Goal: Task Accomplishment & Management: Complete application form

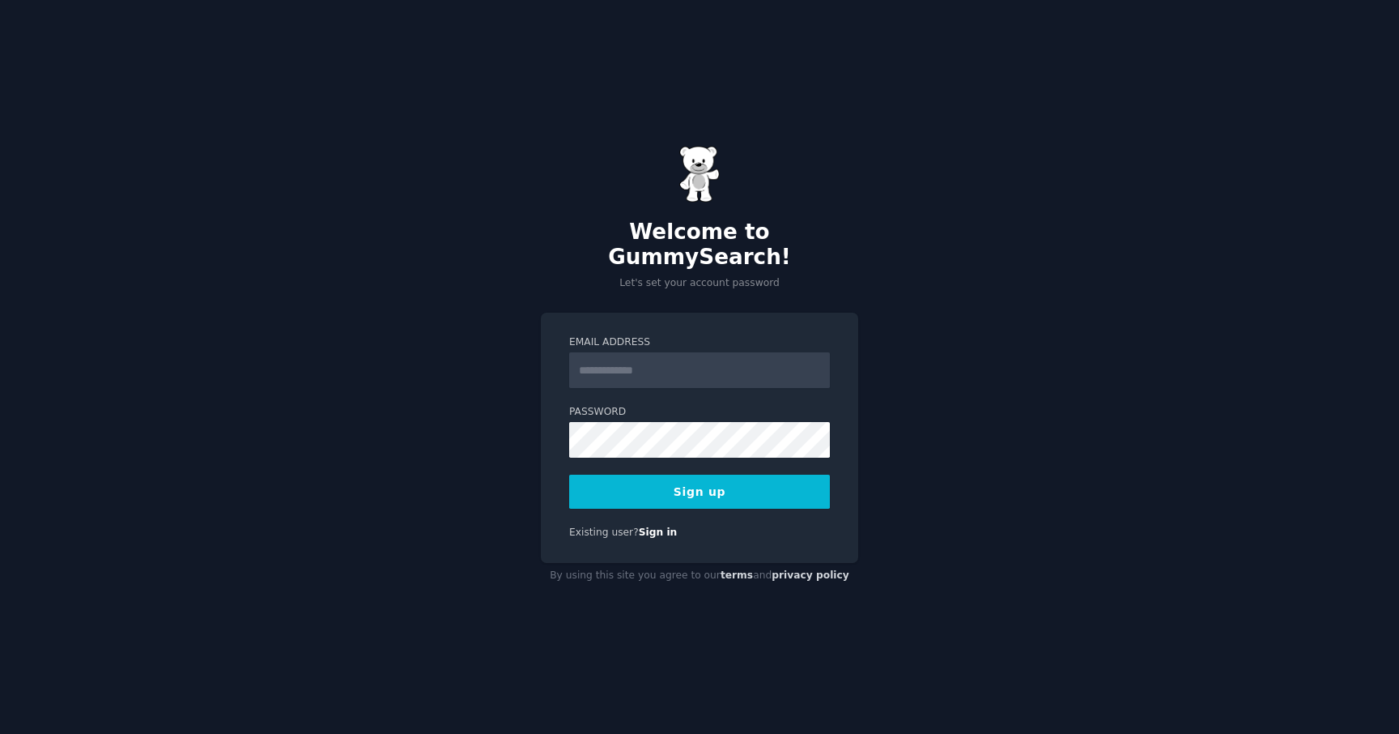
click at [679, 374] on input "Email Address" at bounding box center [699, 370] width 261 height 36
type input "**********"
click at [750, 488] on button "Sign up" at bounding box center [699, 491] width 261 height 34
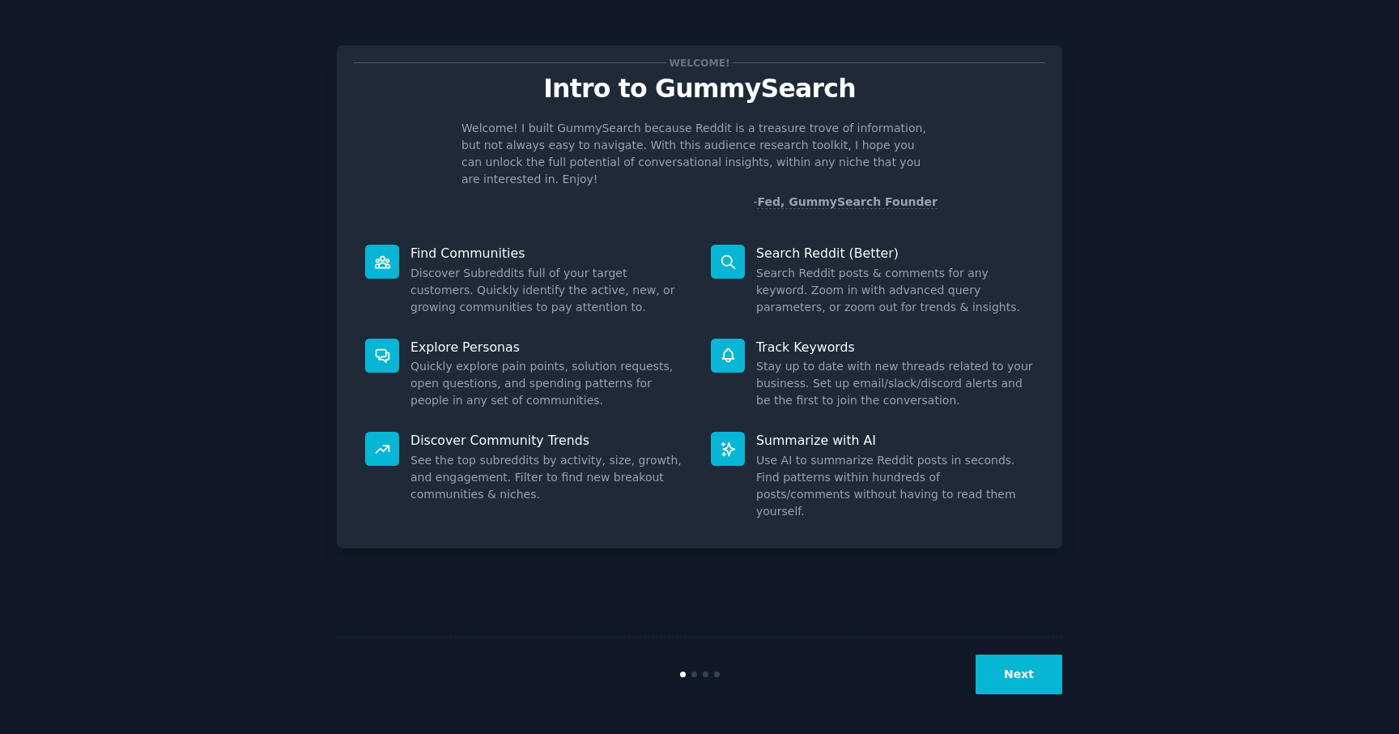
click at [1011, 677] on button "Next" at bounding box center [1019, 674] width 87 height 40
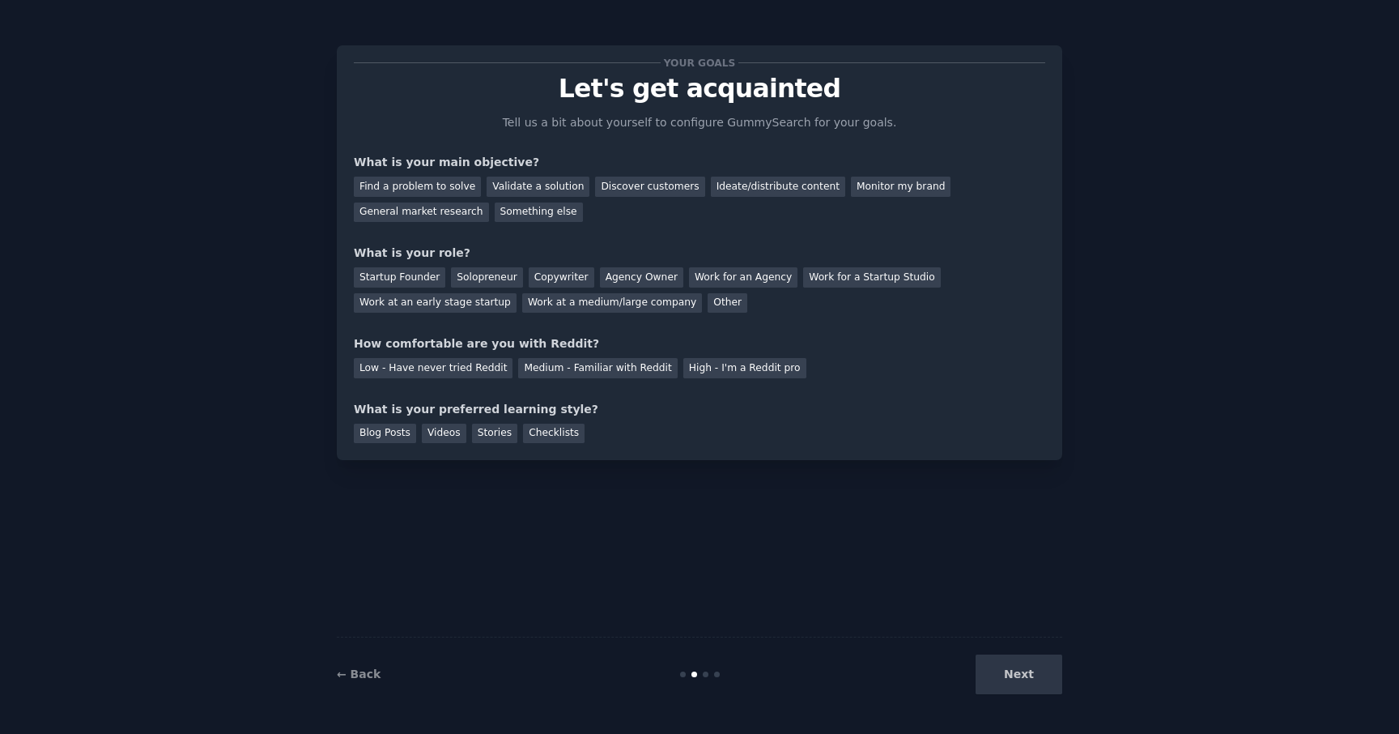
click at [1011, 677] on div "Next" at bounding box center [941, 674] width 242 height 40
click at [398, 279] on div "Startup Founder" at bounding box center [399, 277] width 91 height 20
click at [1033, 683] on div "Next" at bounding box center [941, 674] width 242 height 40
click at [462, 214] on div "General market research" at bounding box center [421, 212] width 135 height 20
click at [1016, 670] on div "Next" at bounding box center [941, 674] width 242 height 40
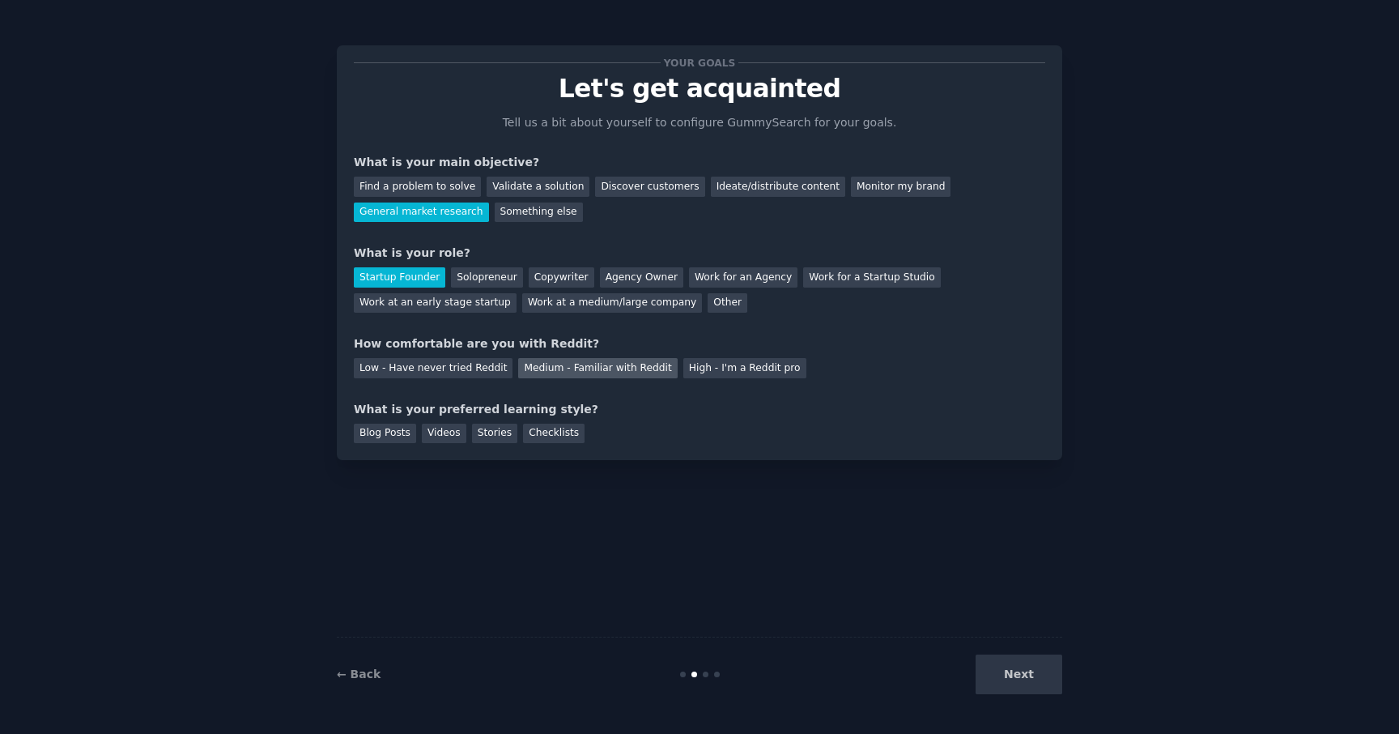
click at [597, 369] on div "Medium - Familiar with Reddit" at bounding box center [597, 368] width 159 height 20
click at [406, 439] on div "Blog Posts" at bounding box center [385, 433] width 62 height 20
click at [1010, 675] on button "Next" at bounding box center [1019, 674] width 87 height 40
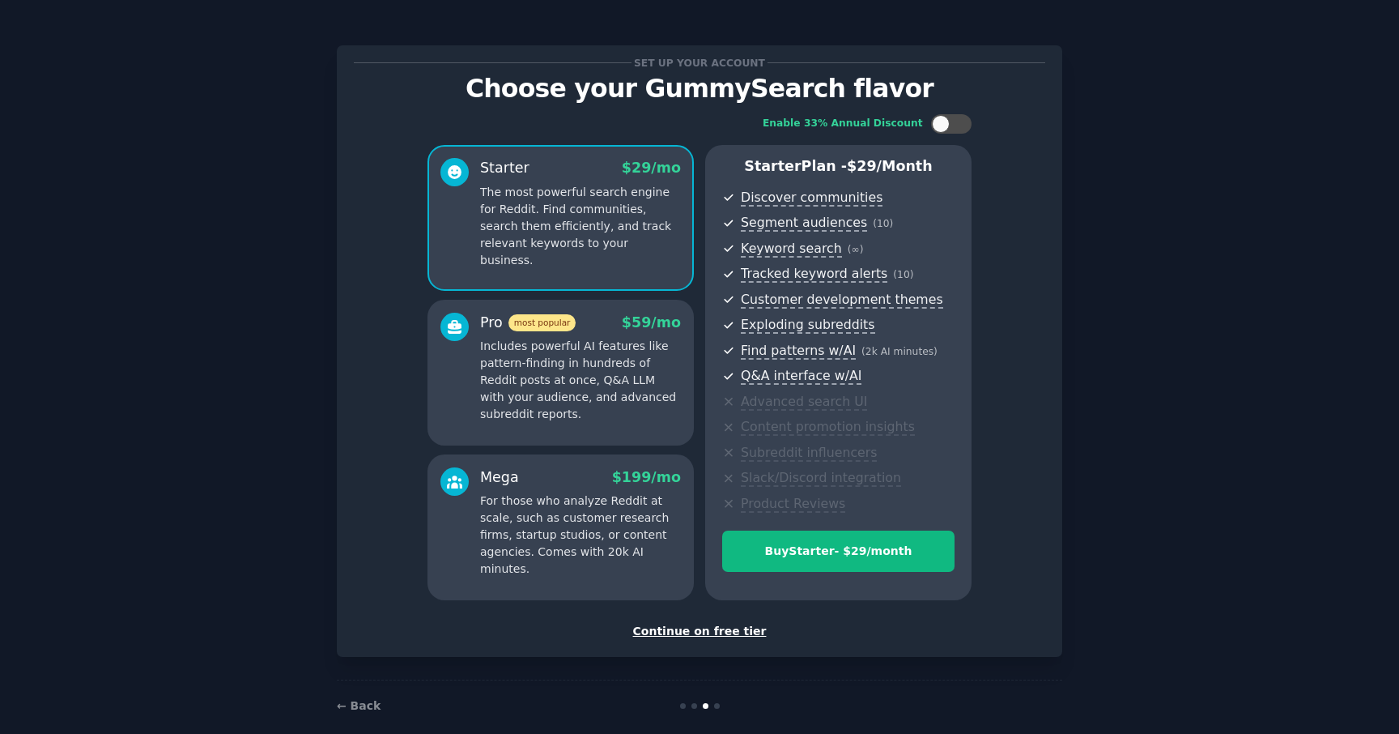
click at [712, 627] on div "Continue on free tier" at bounding box center [699, 631] width 691 height 17
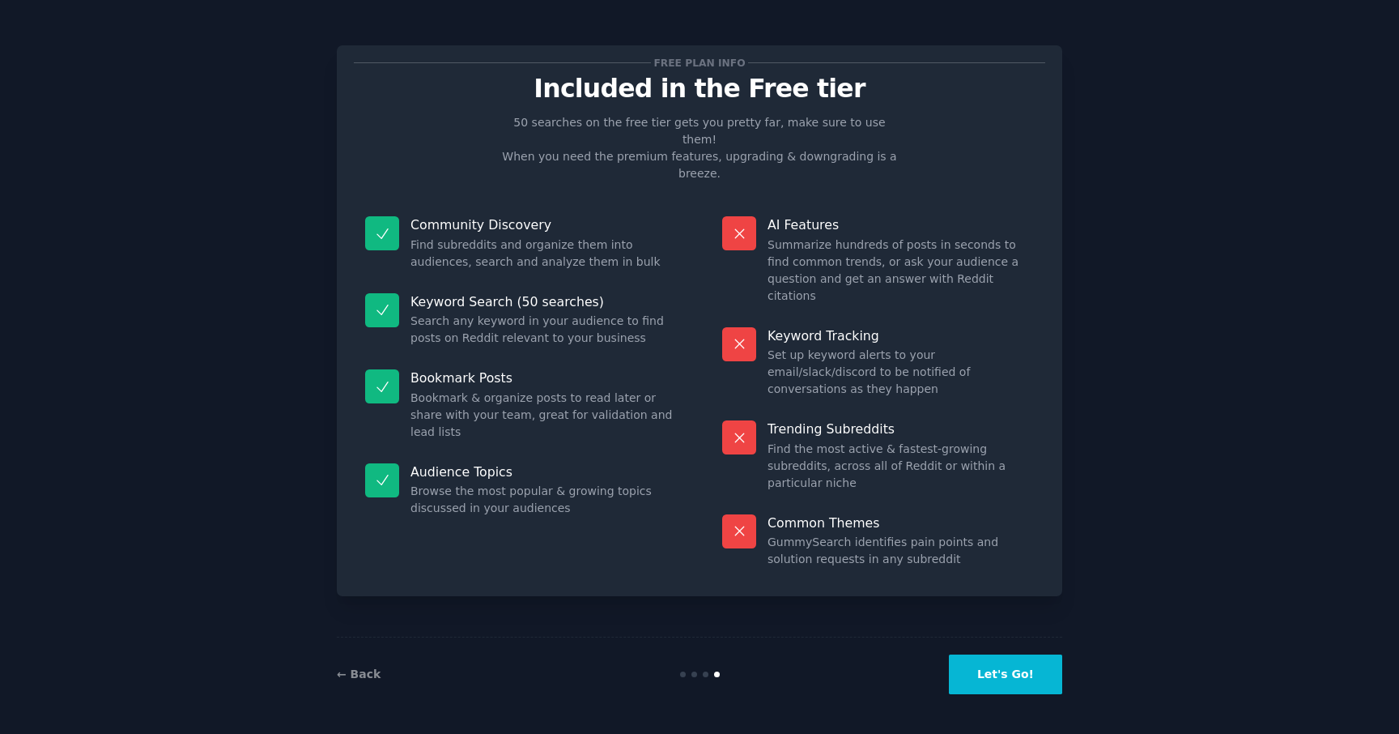
click at [989, 687] on button "Let's Go!" at bounding box center [1005, 674] width 113 height 40
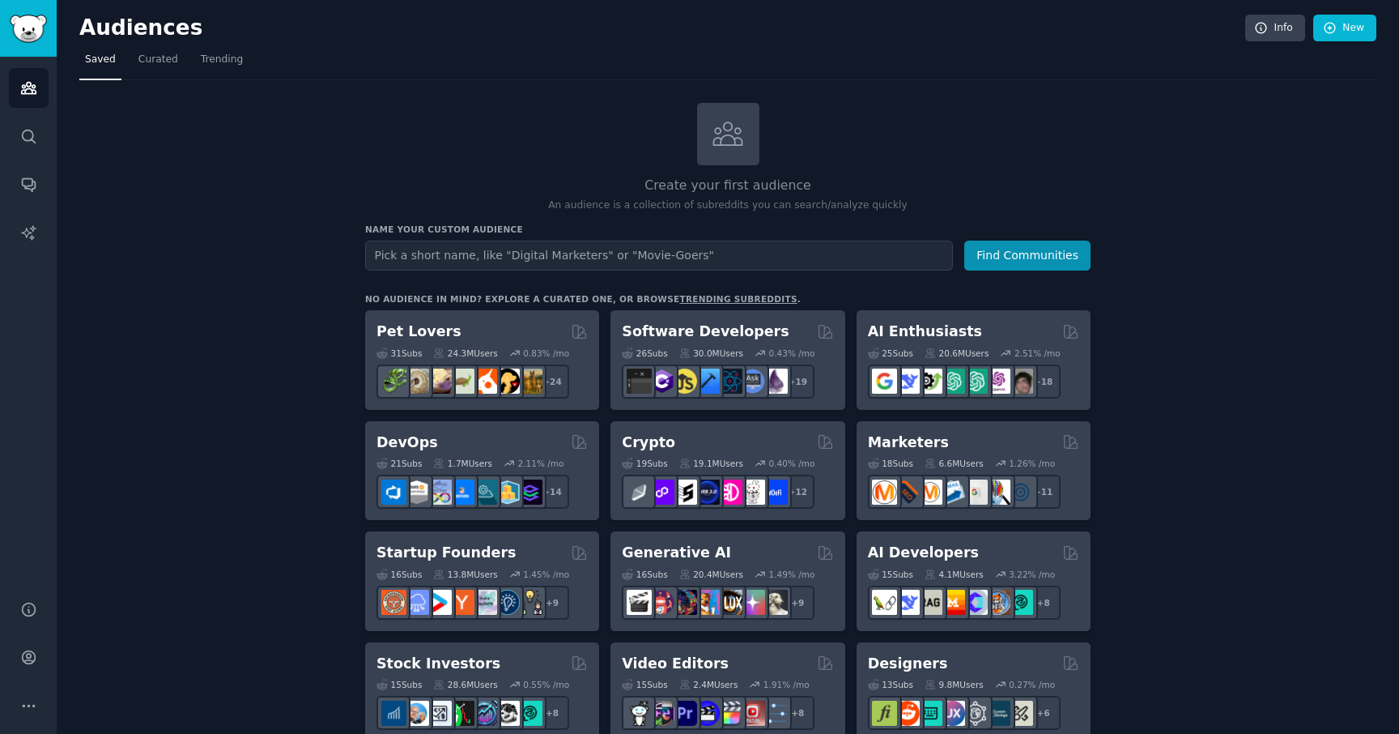
click at [470, 257] on input "text" at bounding box center [659, 255] width 588 height 30
